Goal: Task Accomplishment & Management: Complete application form

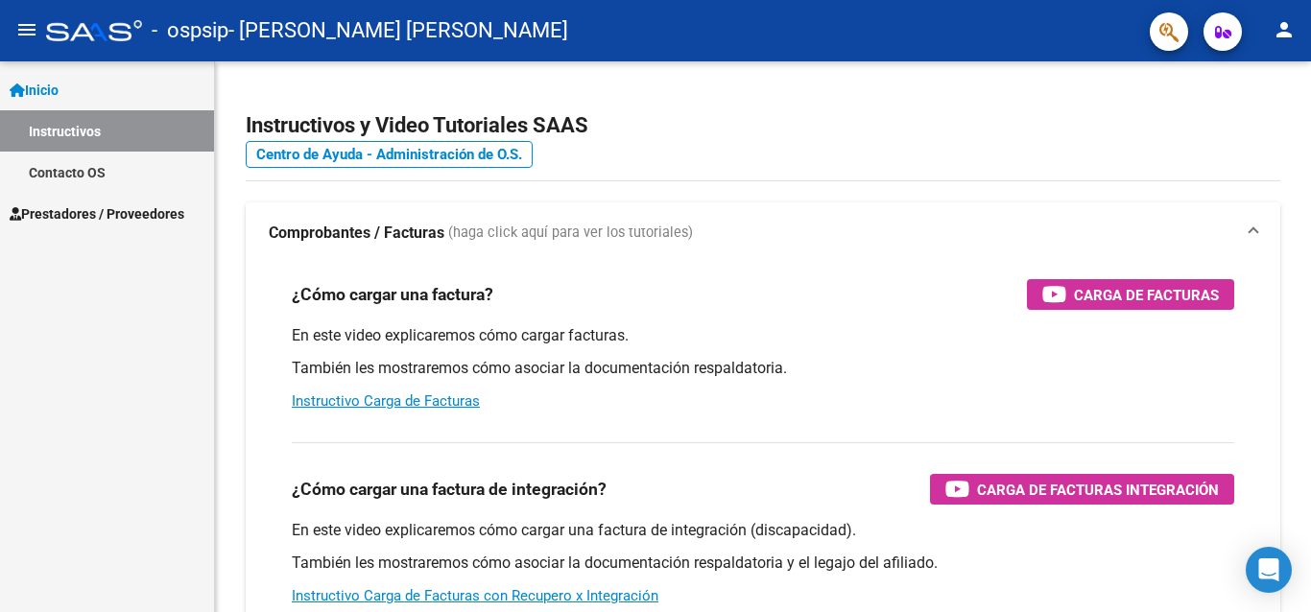
click at [77, 218] on span "Prestadores / Proveedores" at bounding box center [97, 213] width 175 height 21
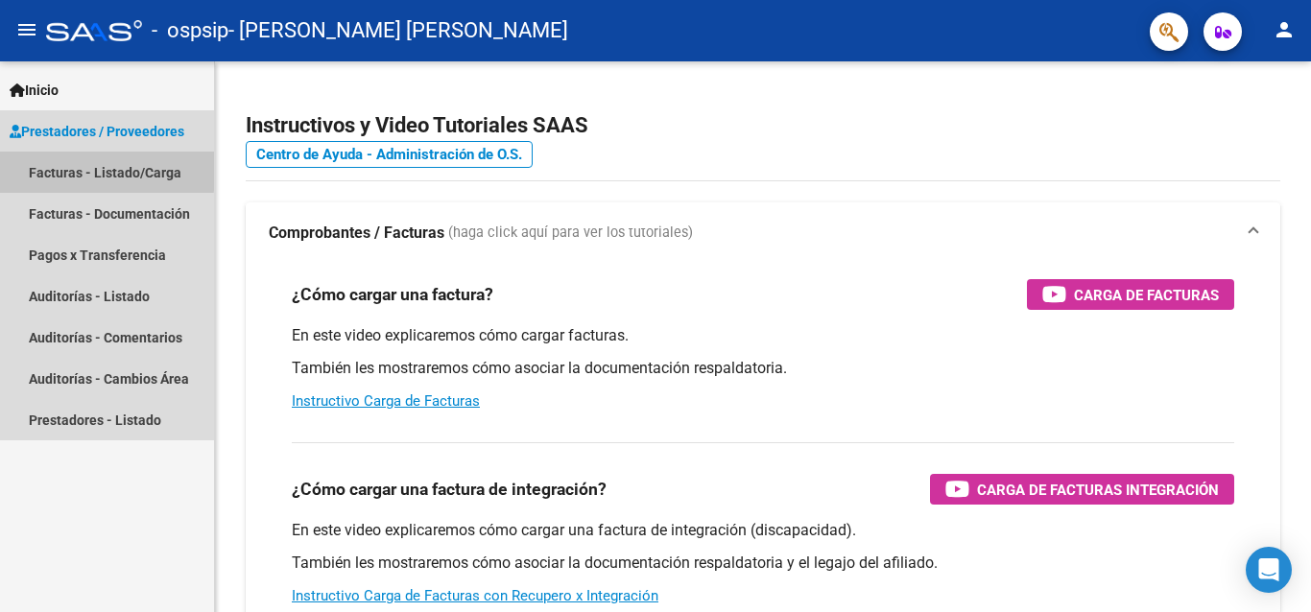
click at [65, 168] on link "Facturas - Listado/Carga" at bounding box center [107, 172] width 214 height 41
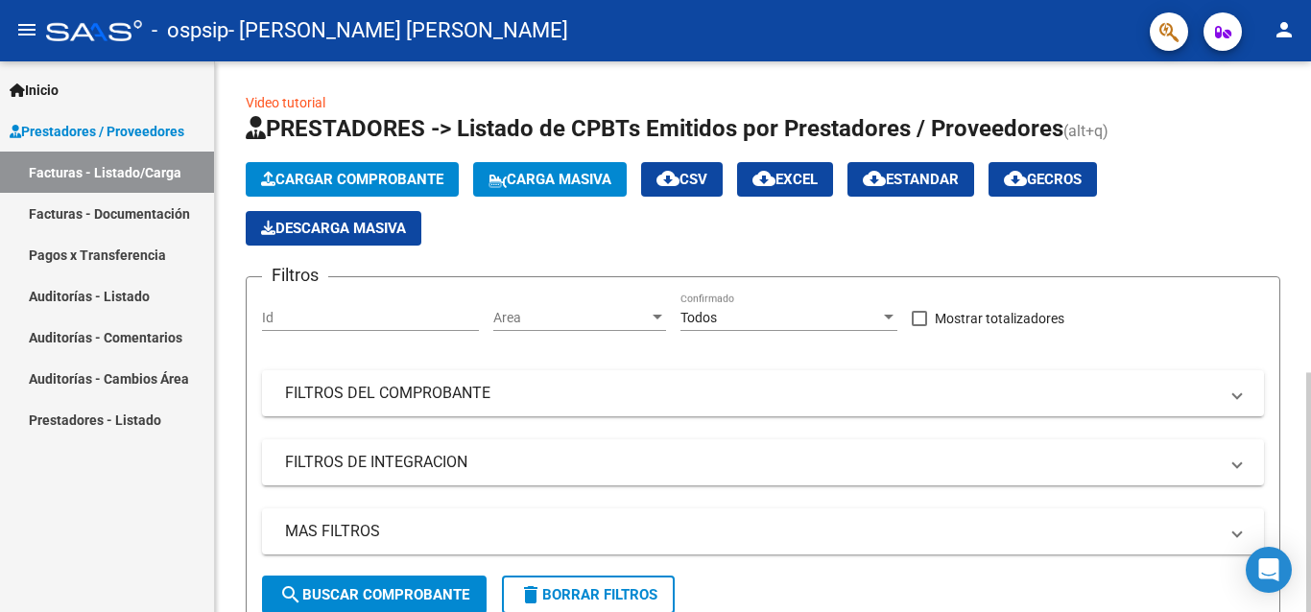
click at [340, 179] on span "Cargar Comprobante" at bounding box center [352, 179] width 182 height 17
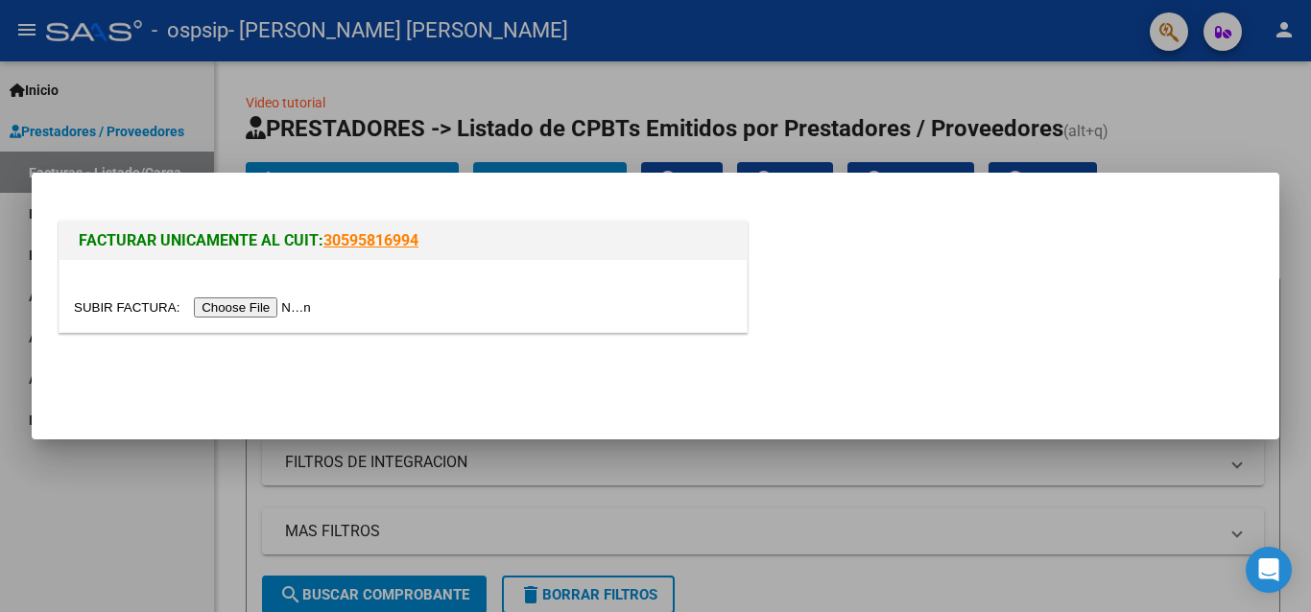
click at [246, 307] on input "file" at bounding box center [195, 307] width 243 height 20
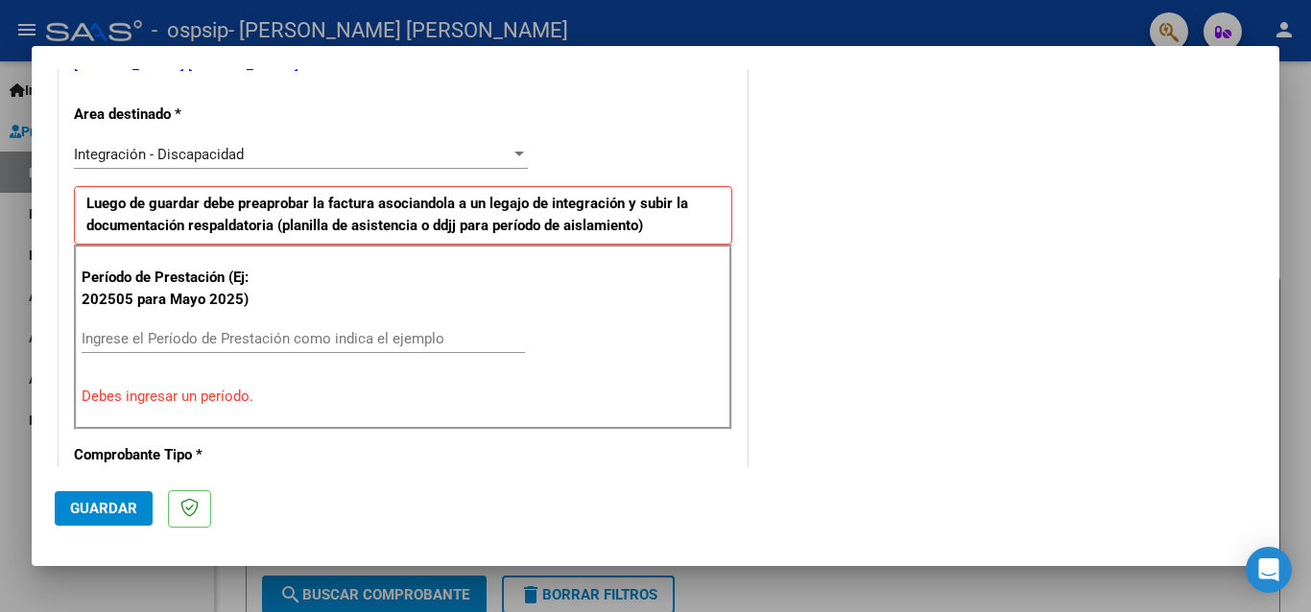
scroll to position [414, 0]
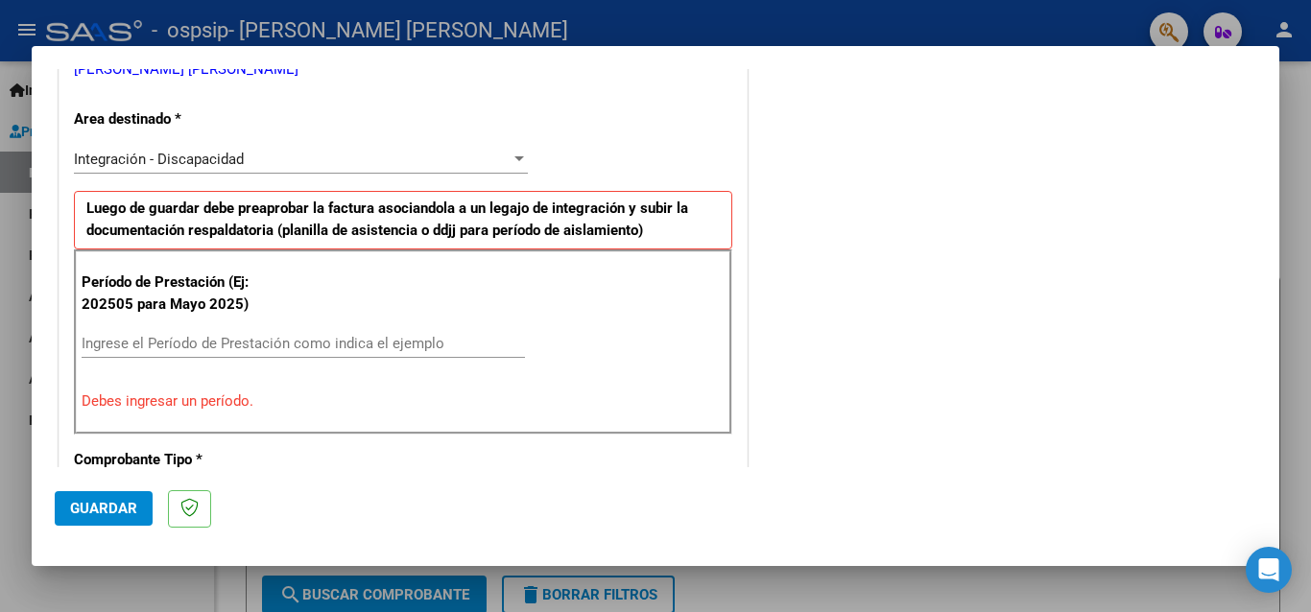
click at [113, 337] on input "Ingrese el Período de Prestación como indica el ejemplo" at bounding box center [303, 343] width 443 height 17
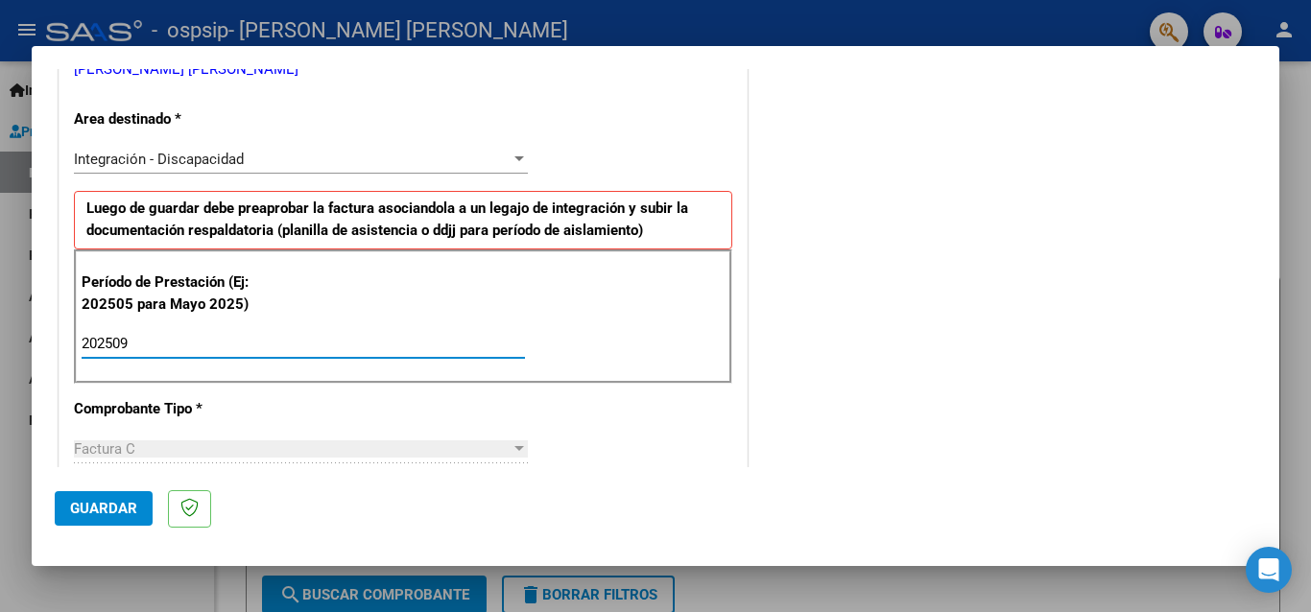
type input "202509"
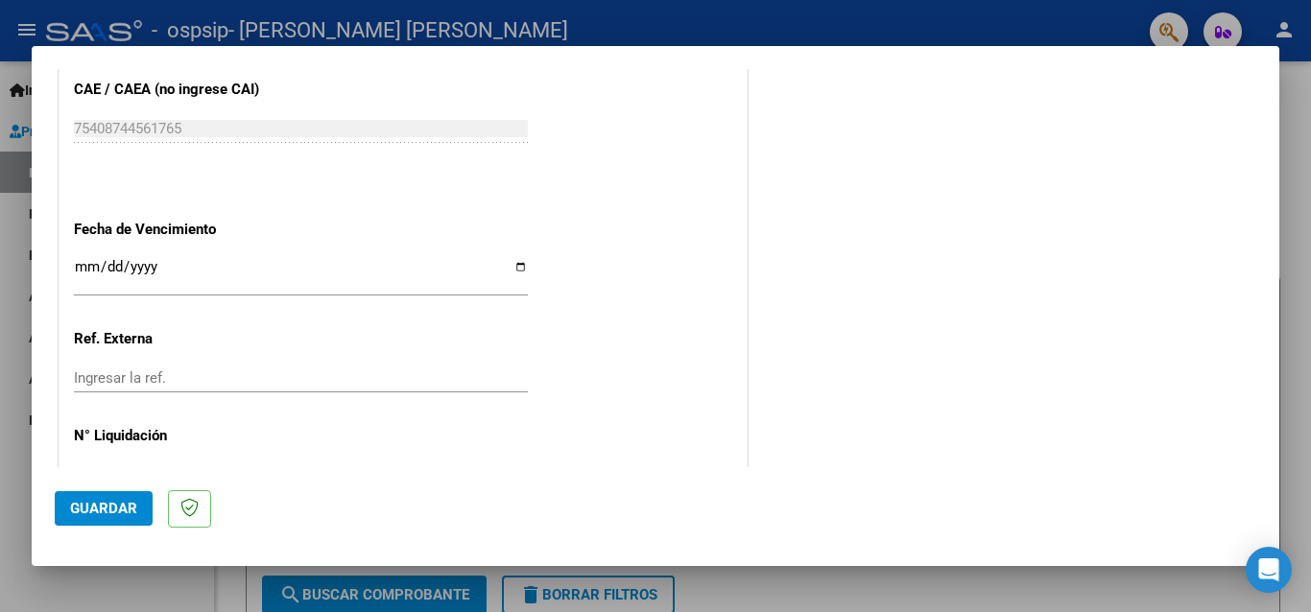
scroll to position [1237, 0]
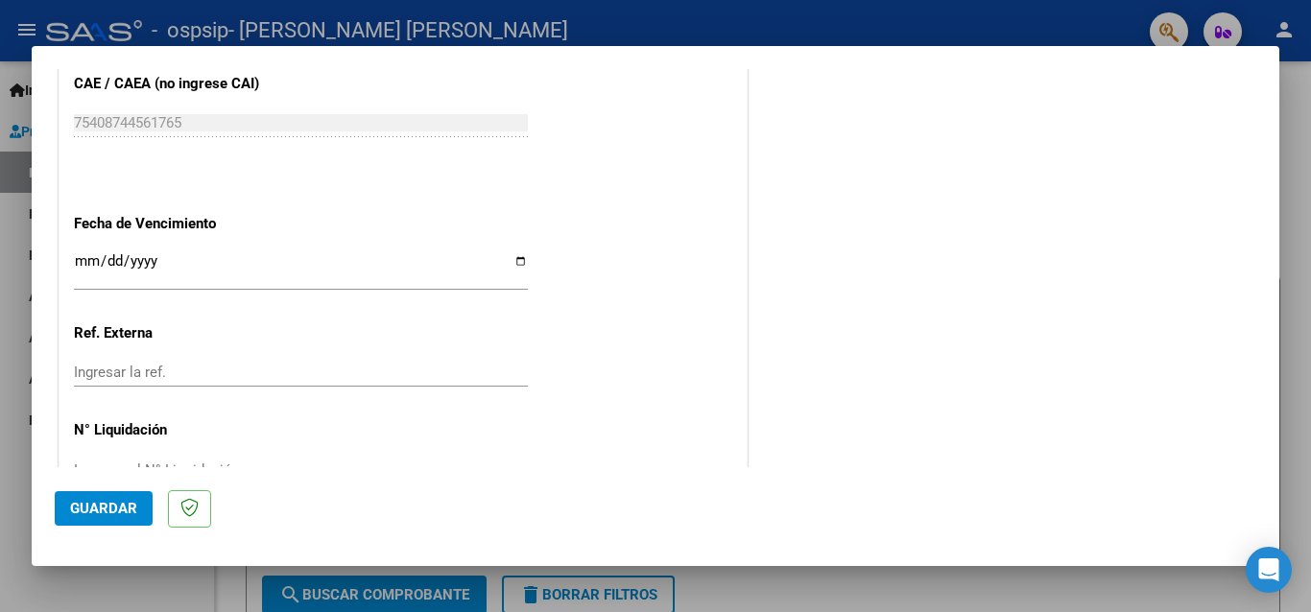
click at [510, 253] on input "Ingresar la fecha" at bounding box center [301, 268] width 454 height 31
type input "[DATE]"
click at [81, 515] on span "Guardar" at bounding box center [103, 508] width 67 height 17
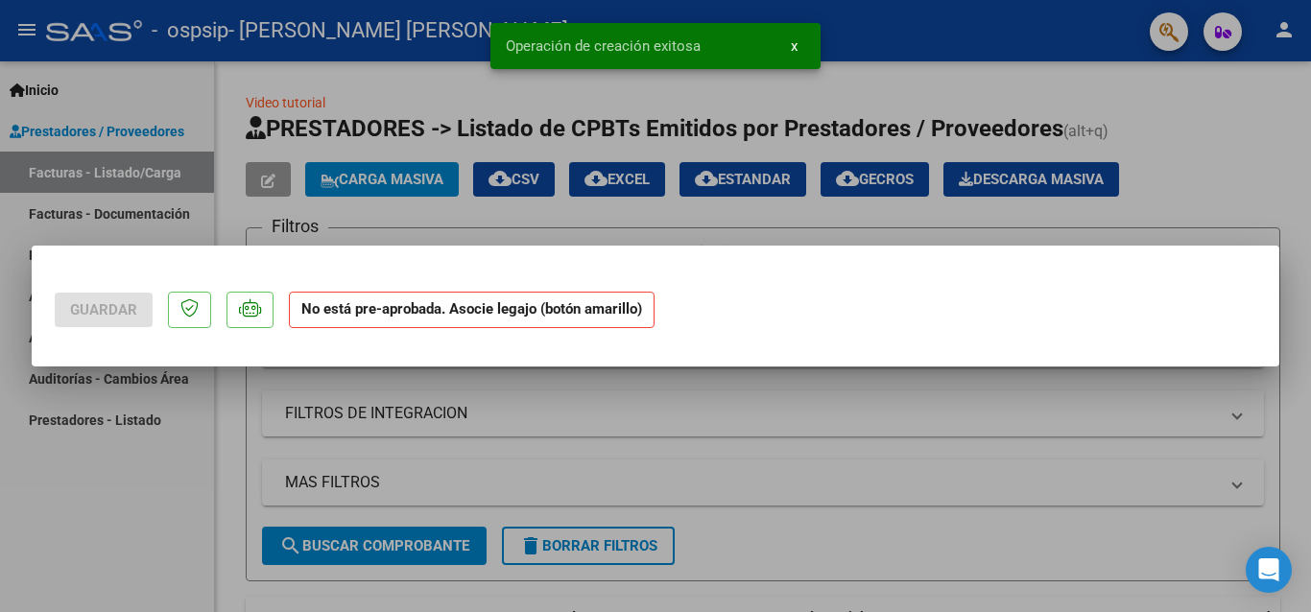
scroll to position [0, 0]
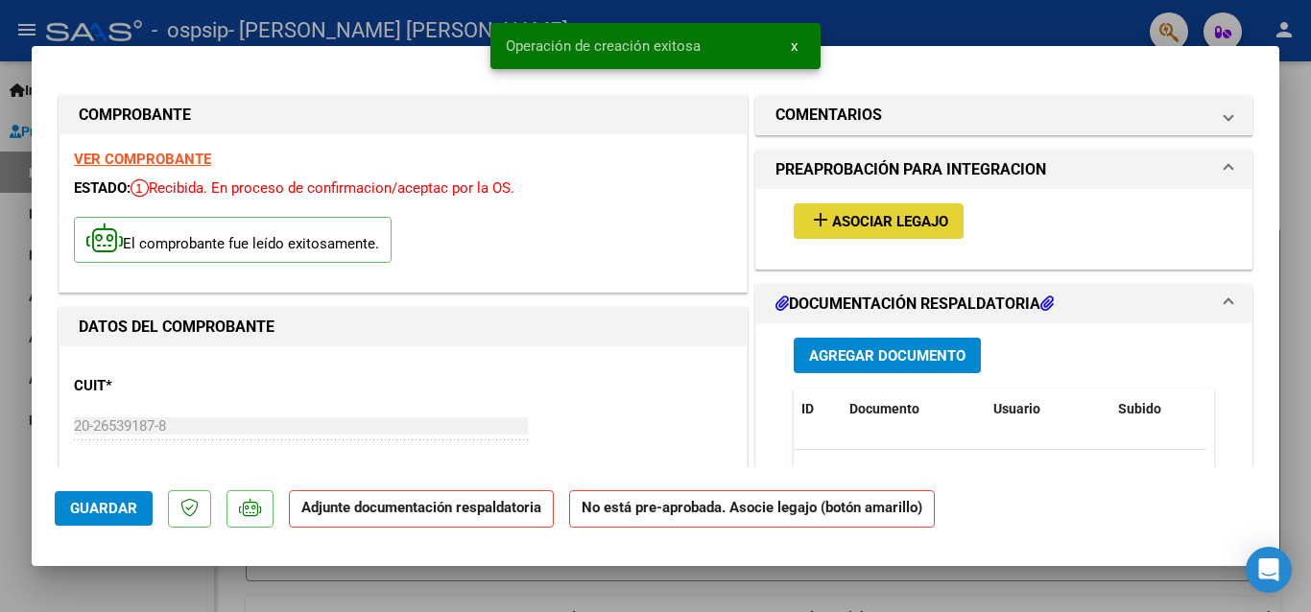
click at [862, 222] on span "Asociar Legajo" at bounding box center [890, 221] width 116 height 17
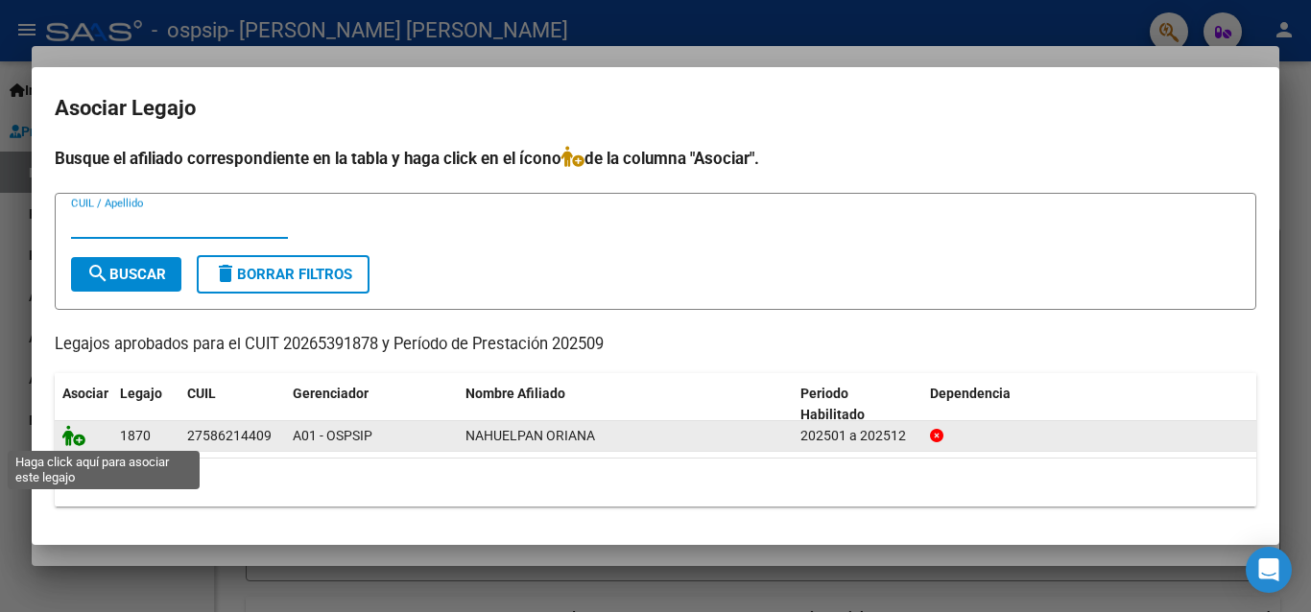
click at [81, 437] on icon at bounding box center [73, 435] width 23 height 21
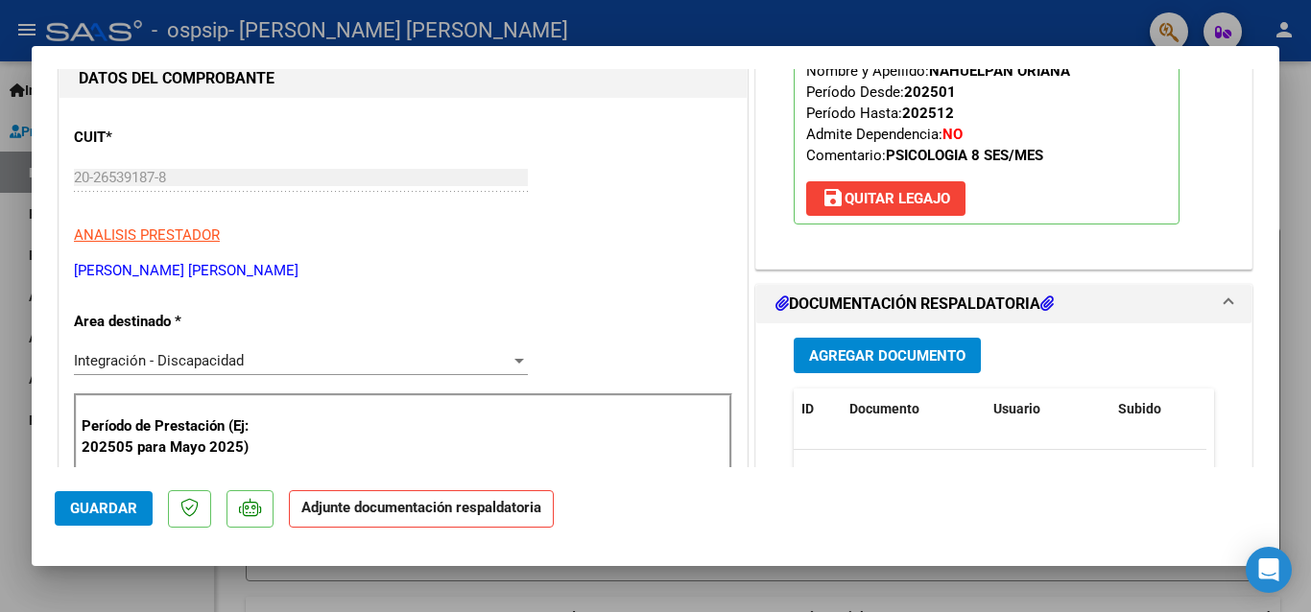
scroll to position [254, 0]
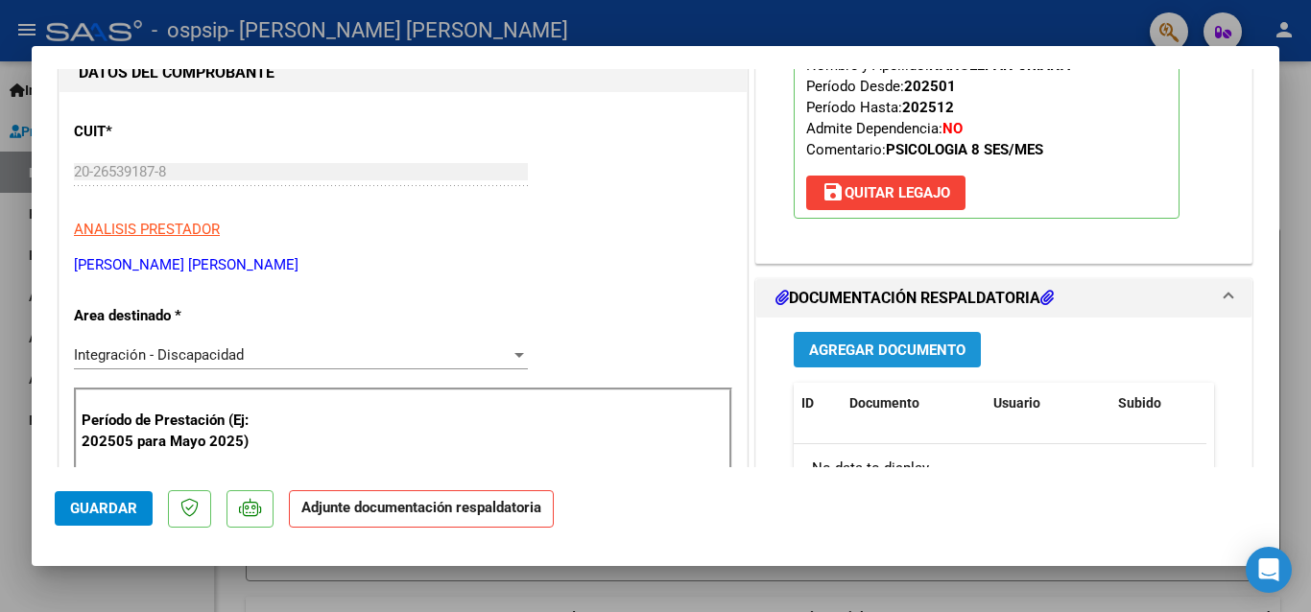
click at [864, 343] on span "Agregar Documento" at bounding box center [887, 350] width 156 height 17
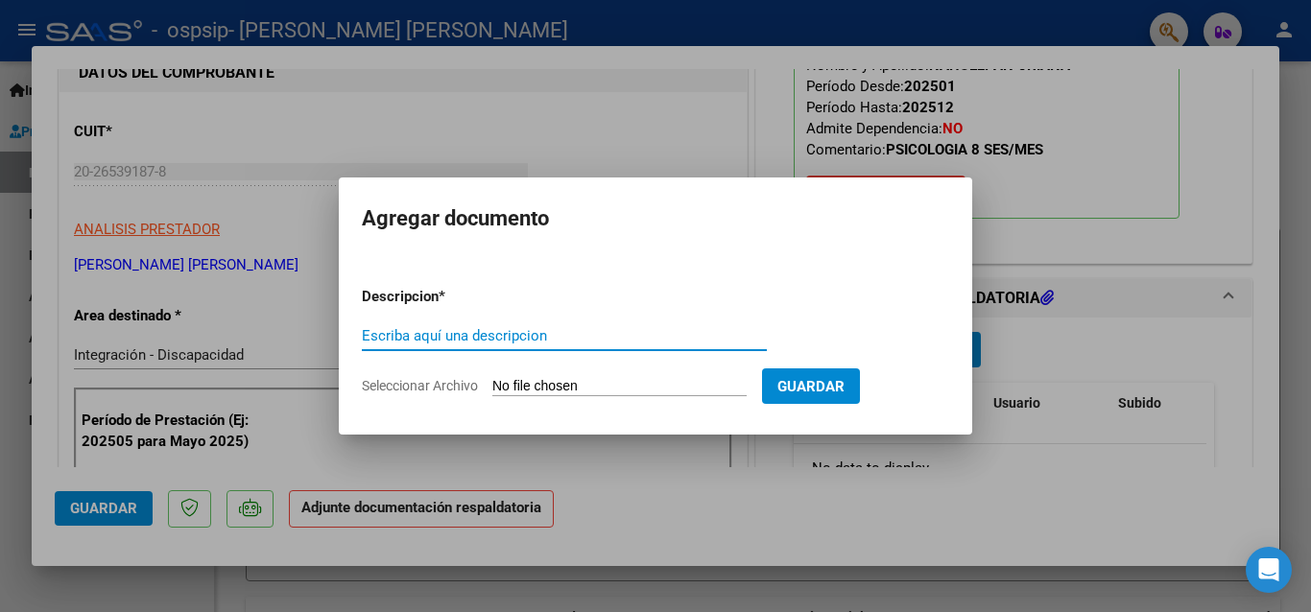
click at [421, 344] on input "Escriba aquí una descripcion" at bounding box center [564, 335] width 405 height 17
type input "Planilla de asistencia Septiembre"
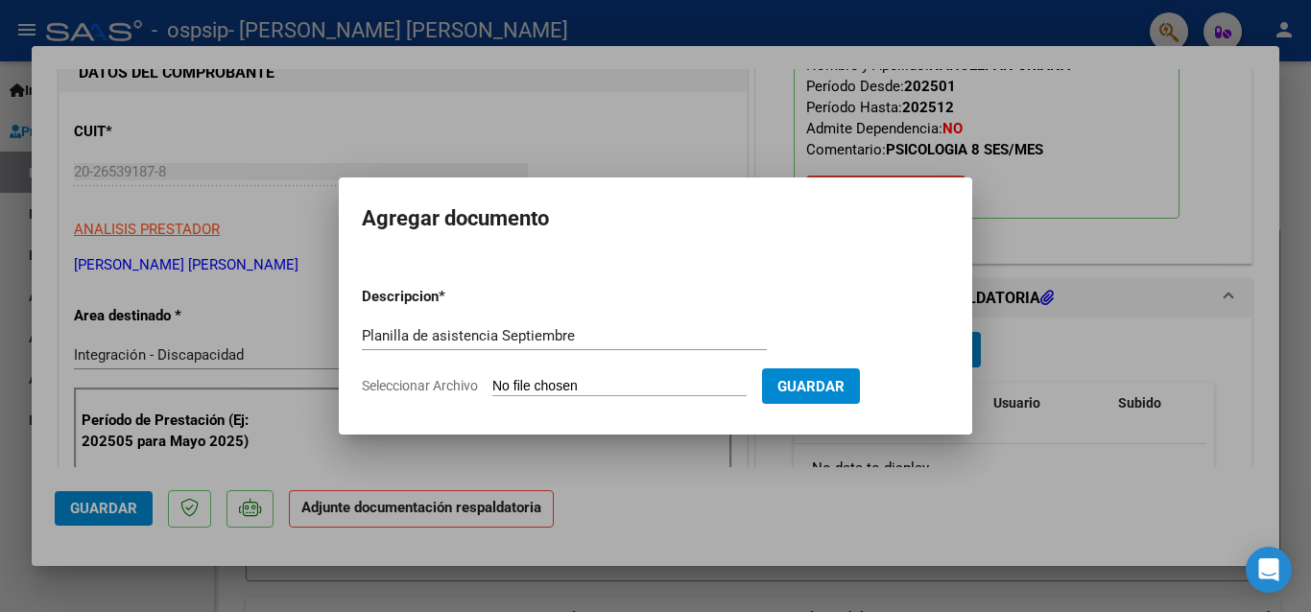
click at [549, 379] on input "Seleccionar Archivo" at bounding box center [619, 387] width 254 height 18
type input "C:\fakepath\Nahuelpan Psi septiembre.pdf"
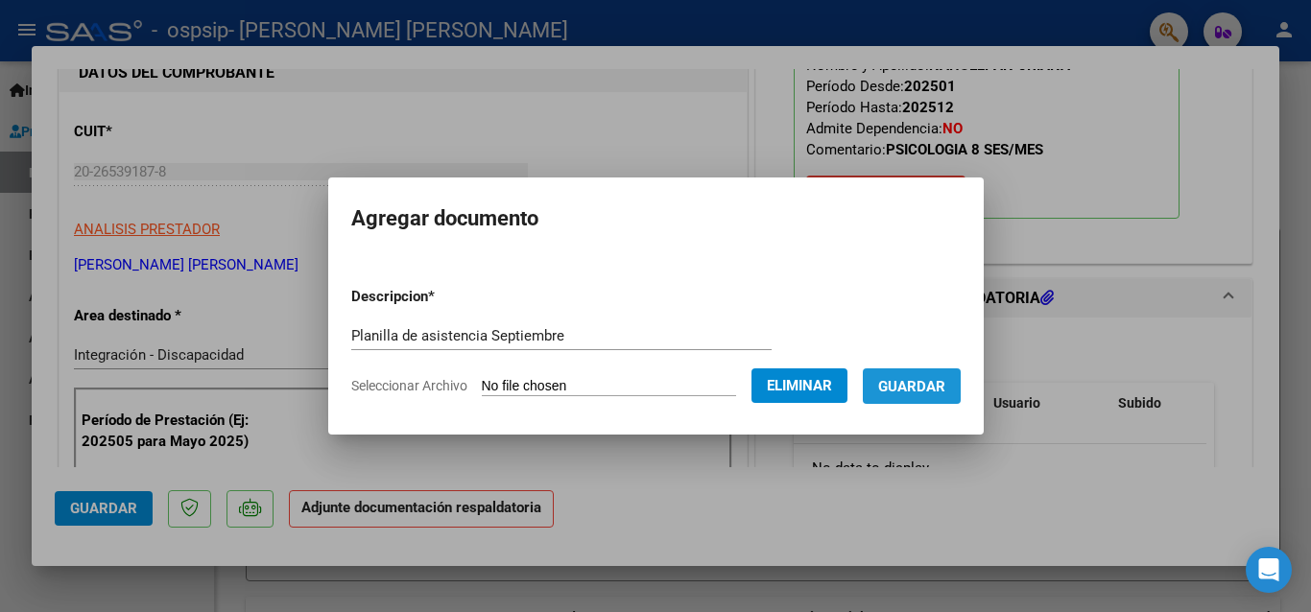
click at [927, 378] on span "Guardar" at bounding box center [911, 386] width 67 height 17
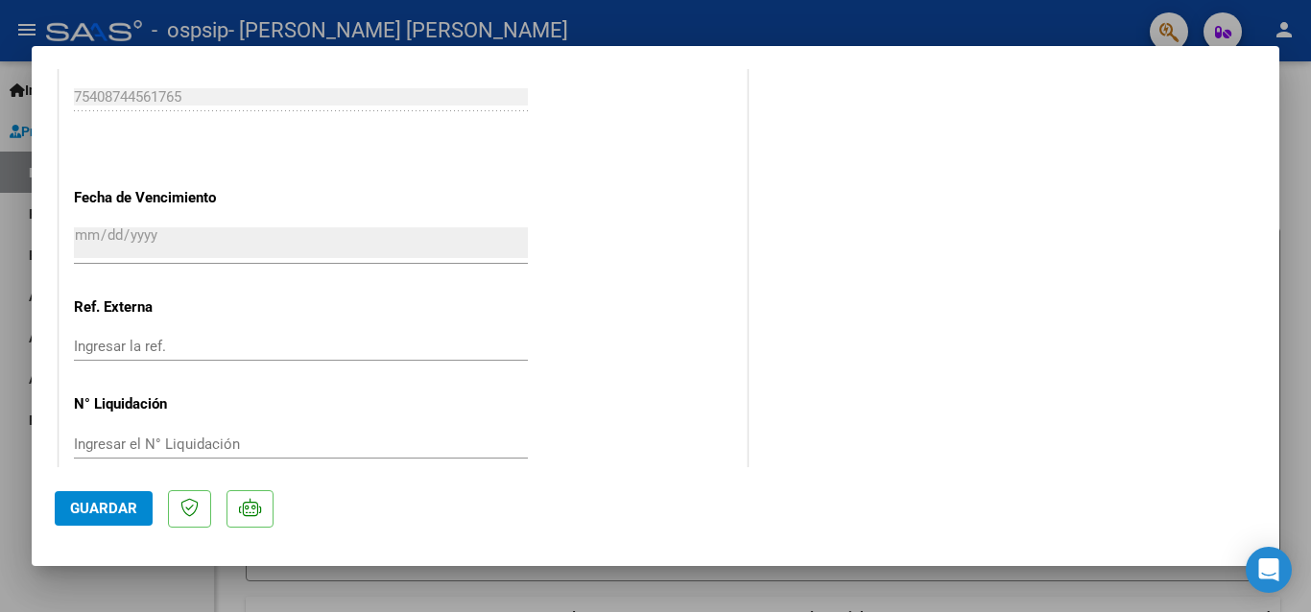
scroll to position [1296, 0]
click at [80, 501] on span "Guardar" at bounding box center [103, 508] width 67 height 17
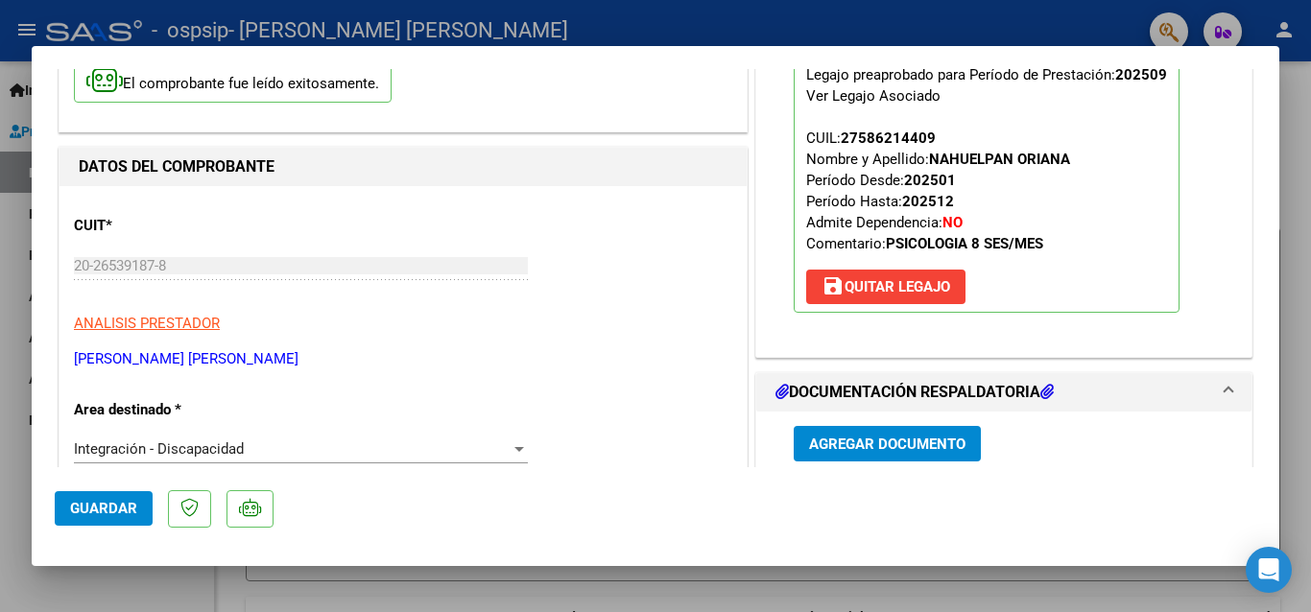
scroll to position [0, 0]
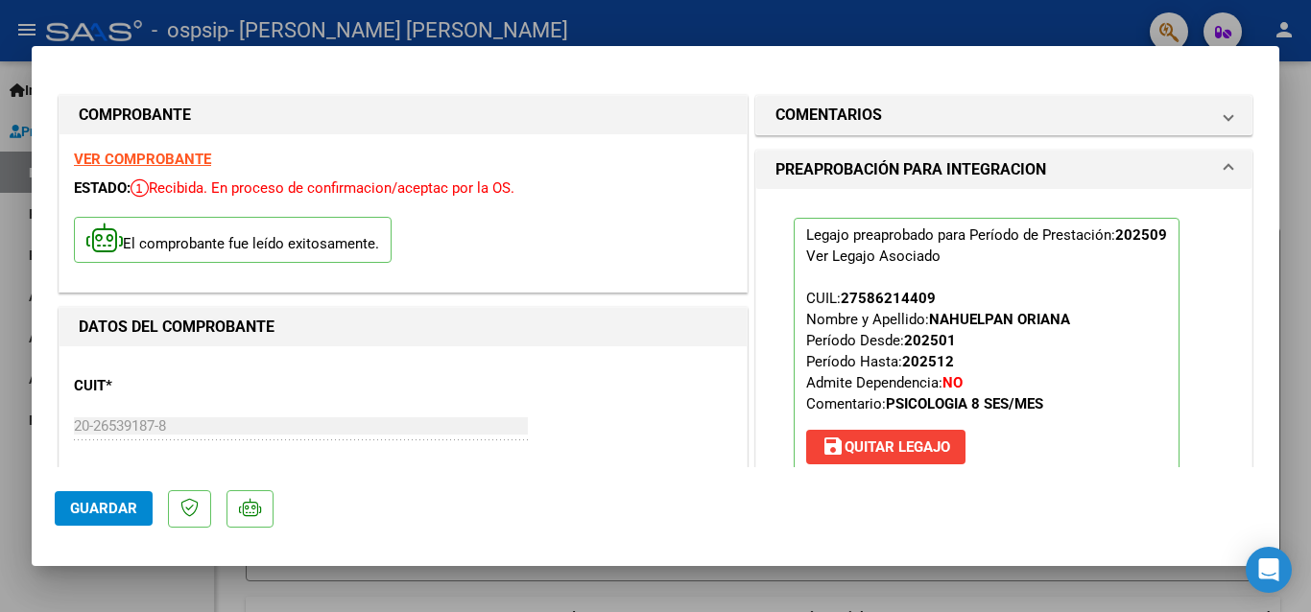
click at [19, 99] on div at bounding box center [655, 306] width 1311 height 612
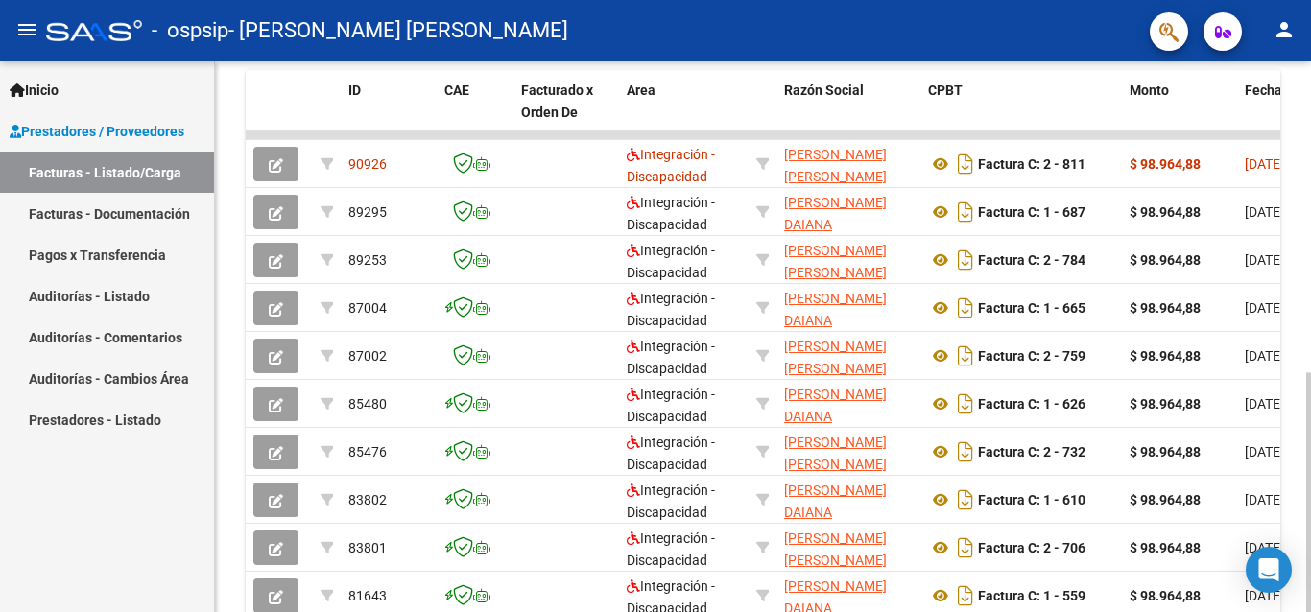
scroll to position [607, 0]
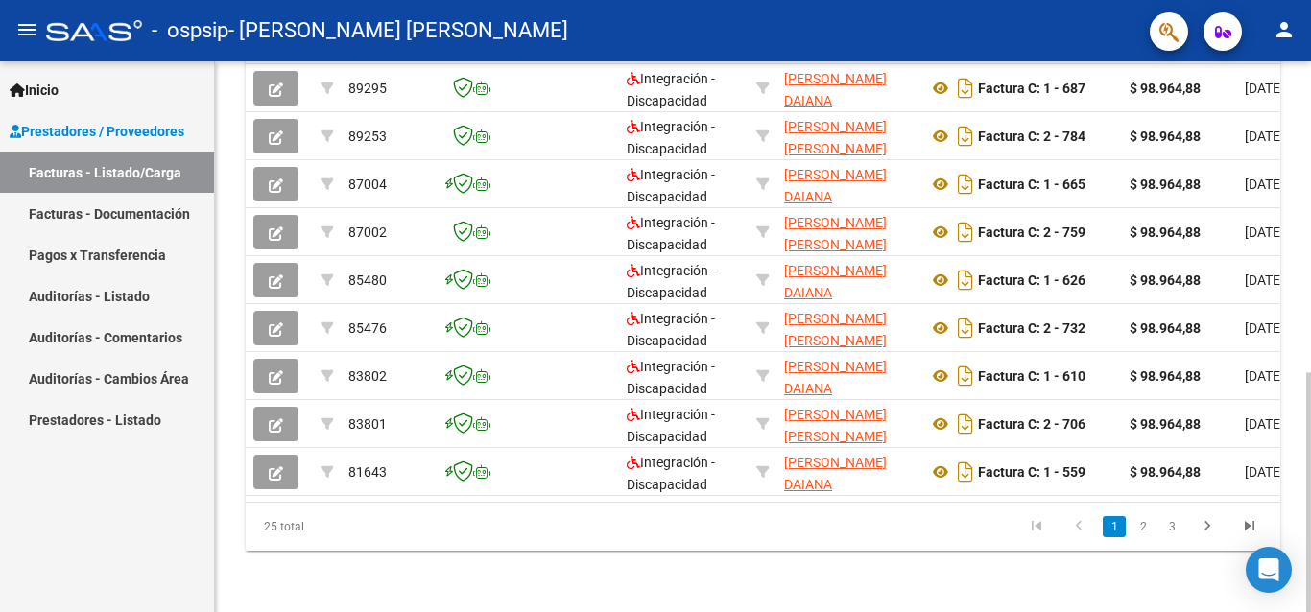
click at [1310, 502] on div at bounding box center [1308, 492] width 5 height 240
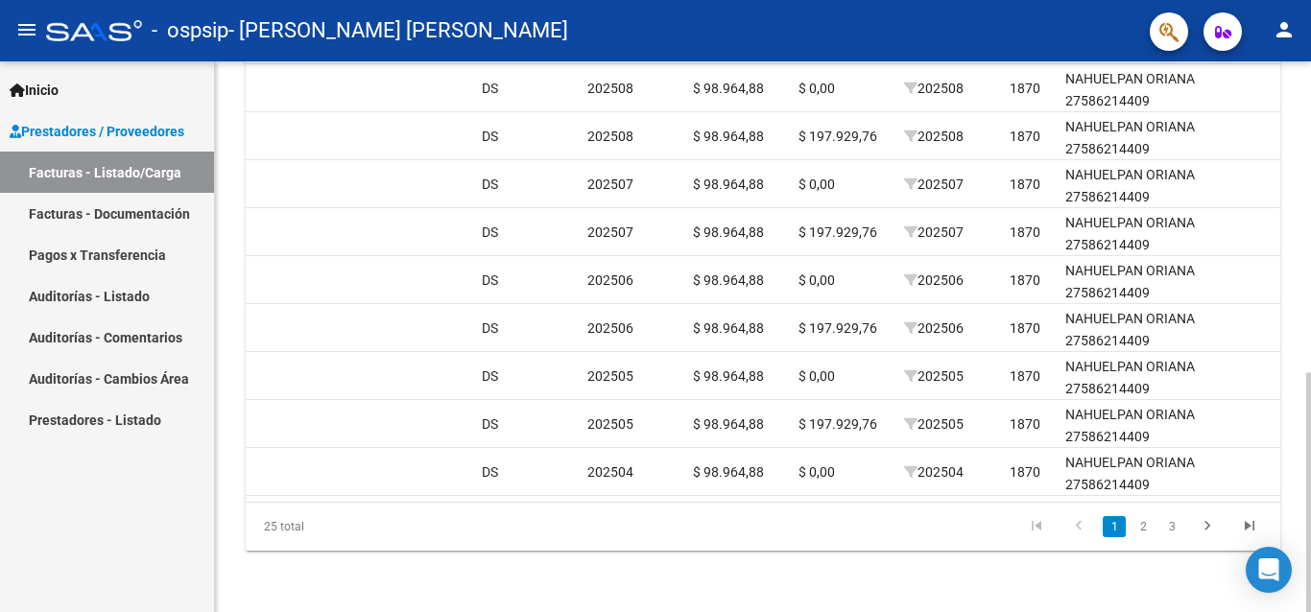
scroll to position [716, 0]
click at [1289, 563] on body "menu - ospsip - [PERSON_NAME] DAIANA person Inicio Instructivos Contacto OS Pre…" at bounding box center [655, 306] width 1311 height 612
